Goal: Task Accomplishment & Management: Manage account settings

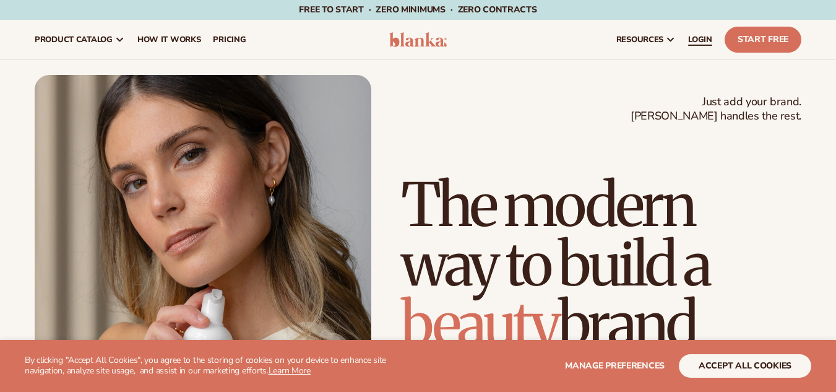
click at [704, 43] on span "LOGIN" at bounding box center [700, 40] width 24 height 10
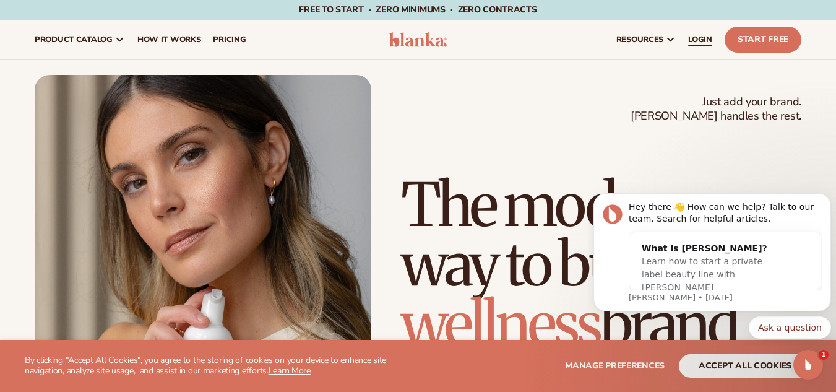
click at [700, 39] on span "LOGIN" at bounding box center [700, 40] width 24 height 10
